Goal: Task Accomplishment & Management: Use online tool/utility

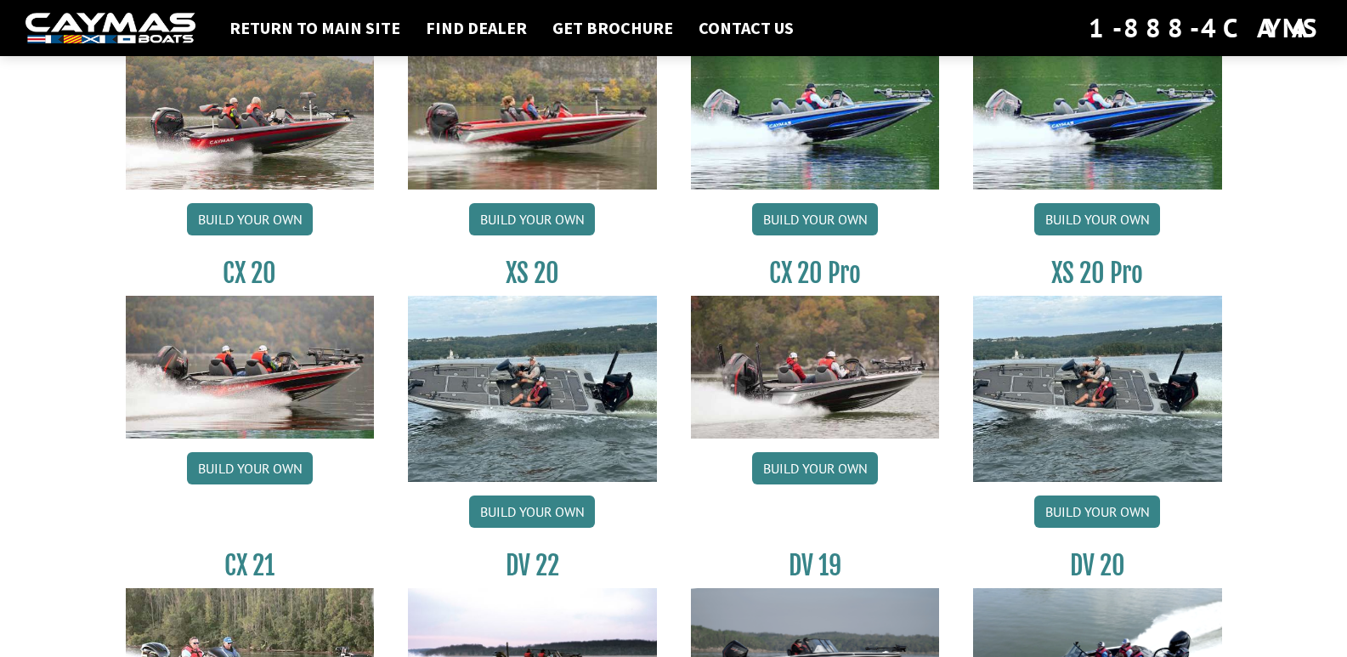
scroll to position [1614, 0]
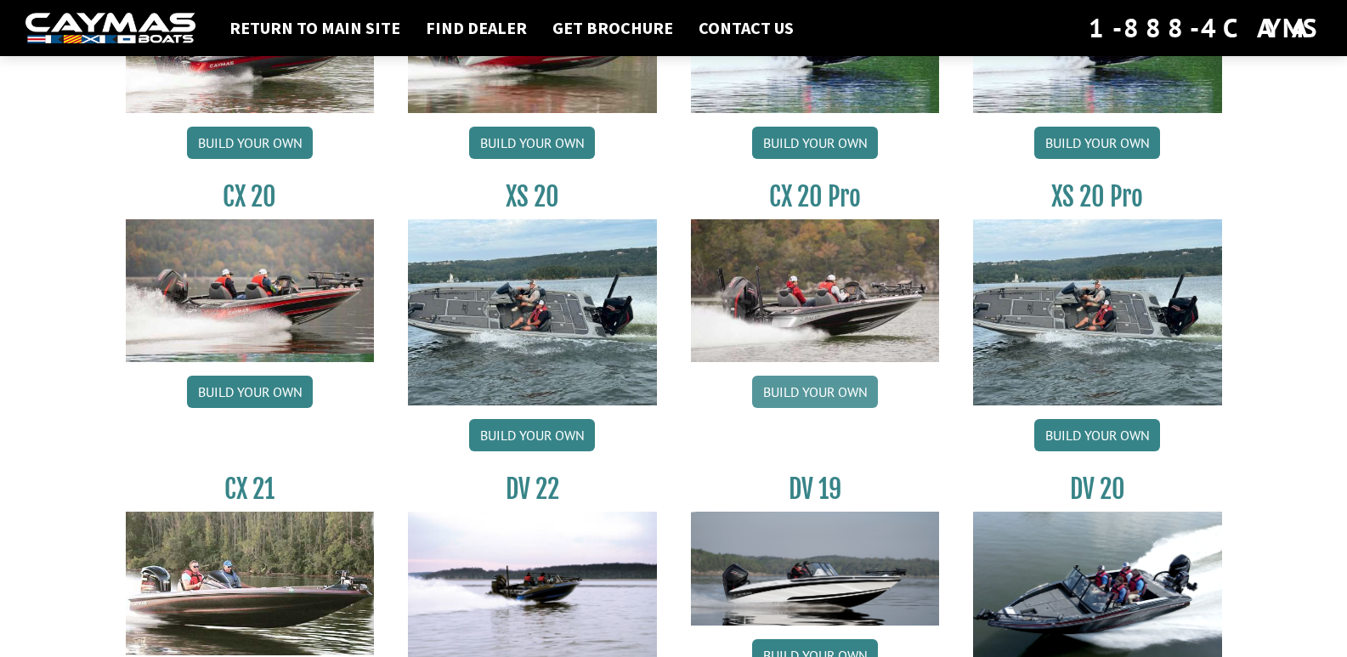
click at [790, 378] on link "Build your own" at bounding box center [815, 392] width 126 height 32
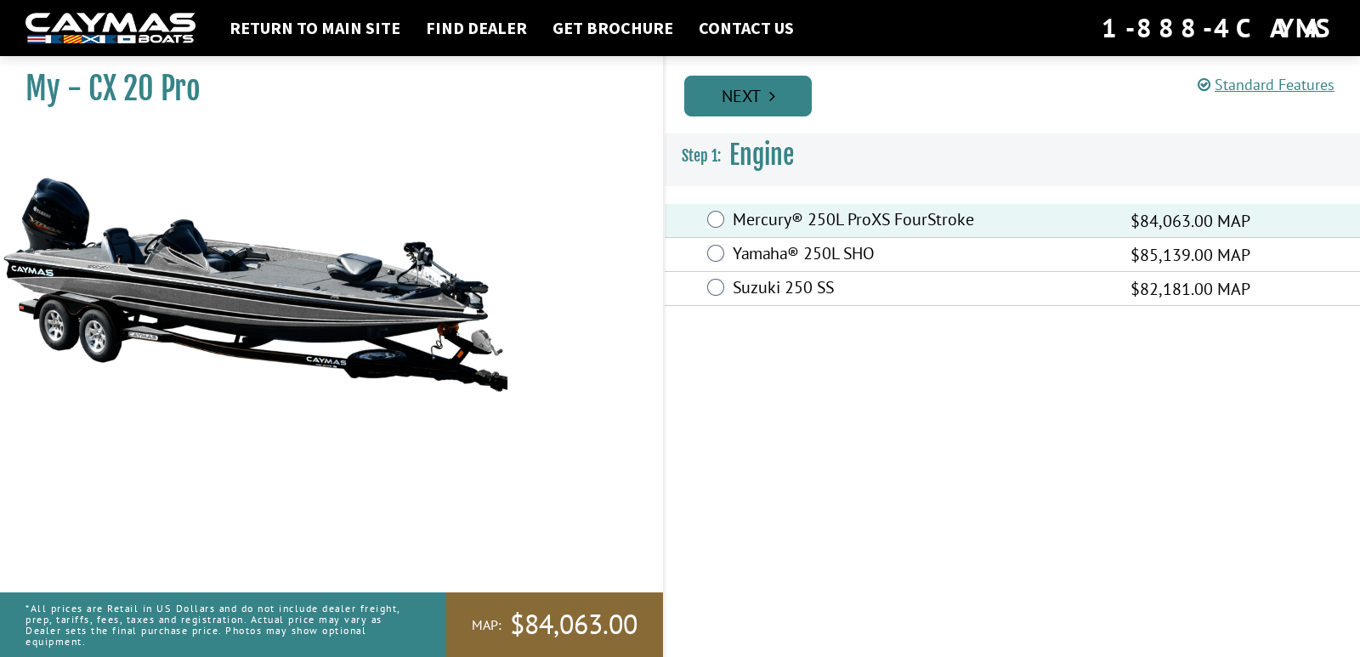
click at [750, 105] on link "Next" at bounding box center [747, 96] width 127 height 41
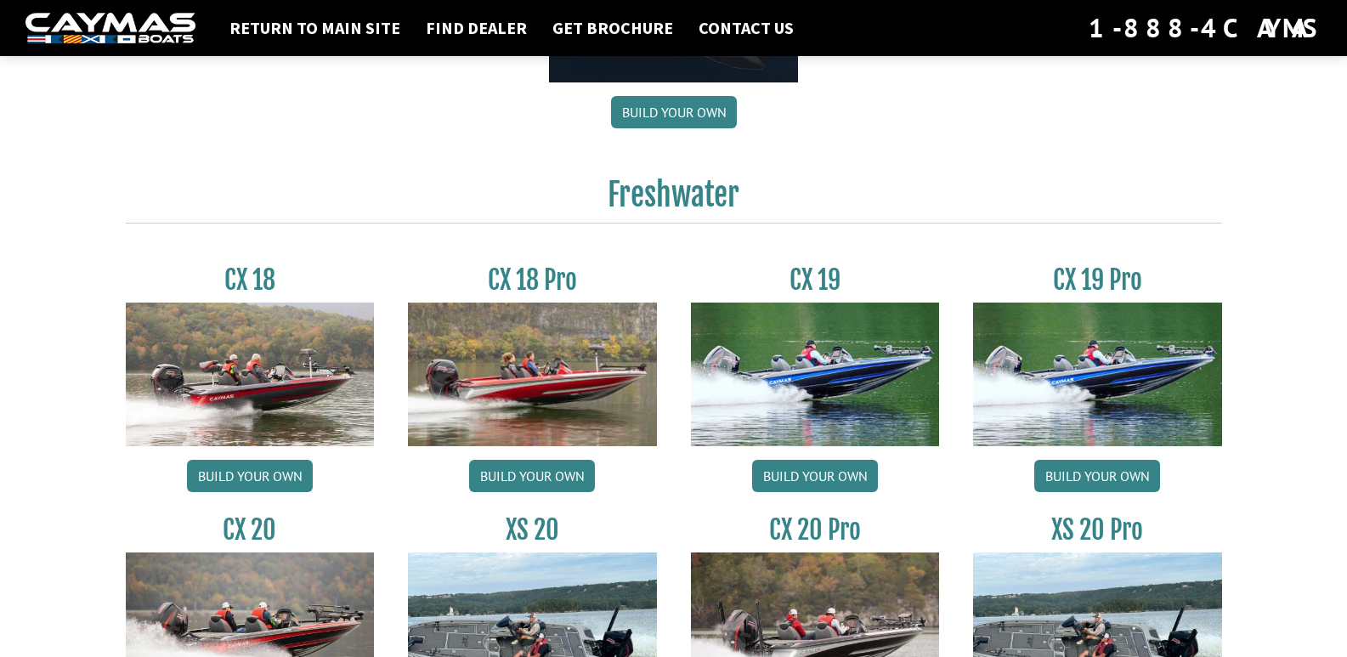
scroll to position [1275, 0]
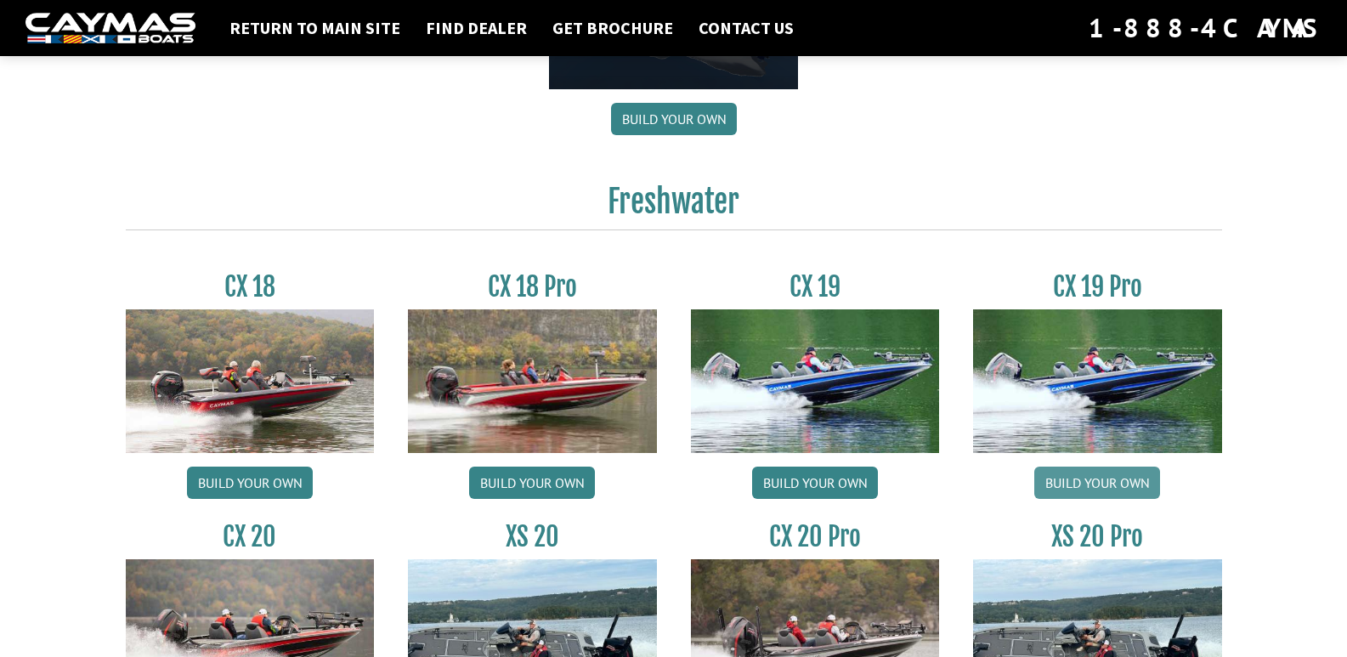
click at [1066, 475] on link "Build your own" at bounding box center [1097, 482] width 126 height 32
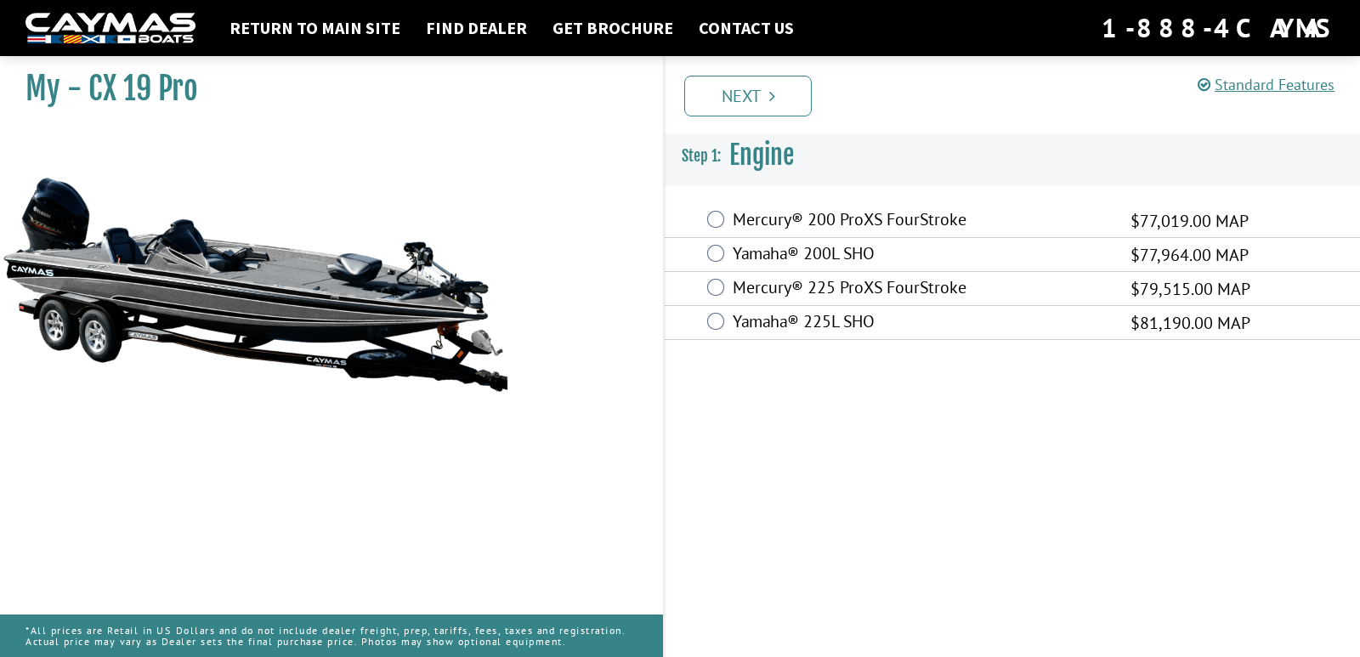
click at [751, 286] on label "Mercury® 225 ProXS FourStroke" at bounding box center [920, 289] width 376 height 25
